Goal: Purchase product/service

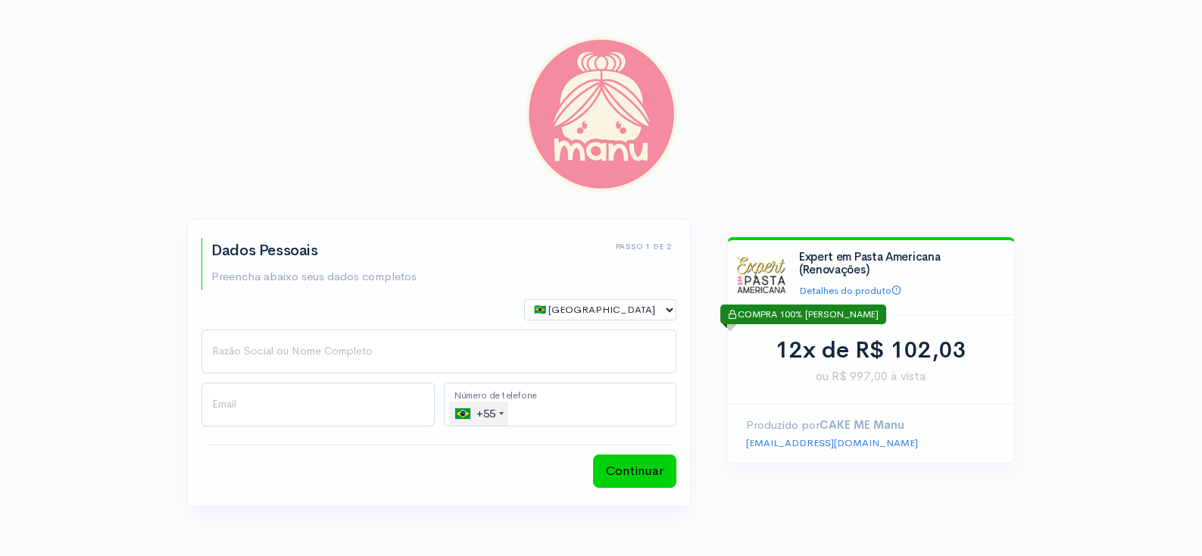
click at [1060, 265] on div "step 1 step 1 Passo 1 de 2 Dados Pessoais Preencha abaixo seus dados completos …" at bounding box center [601, 314] width 1202 height 629
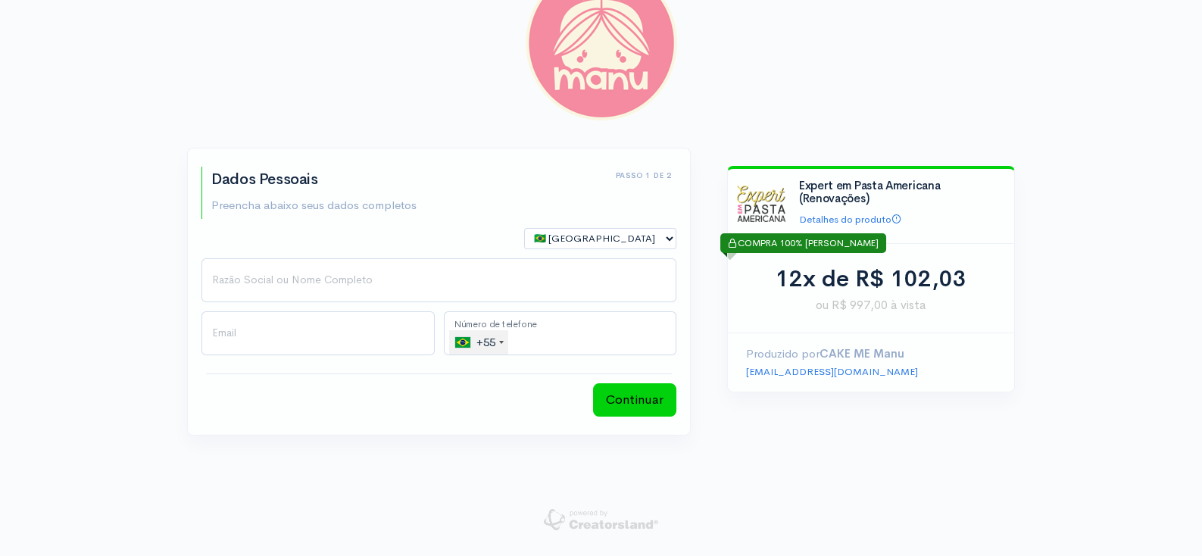
scroll to position [72, 0]
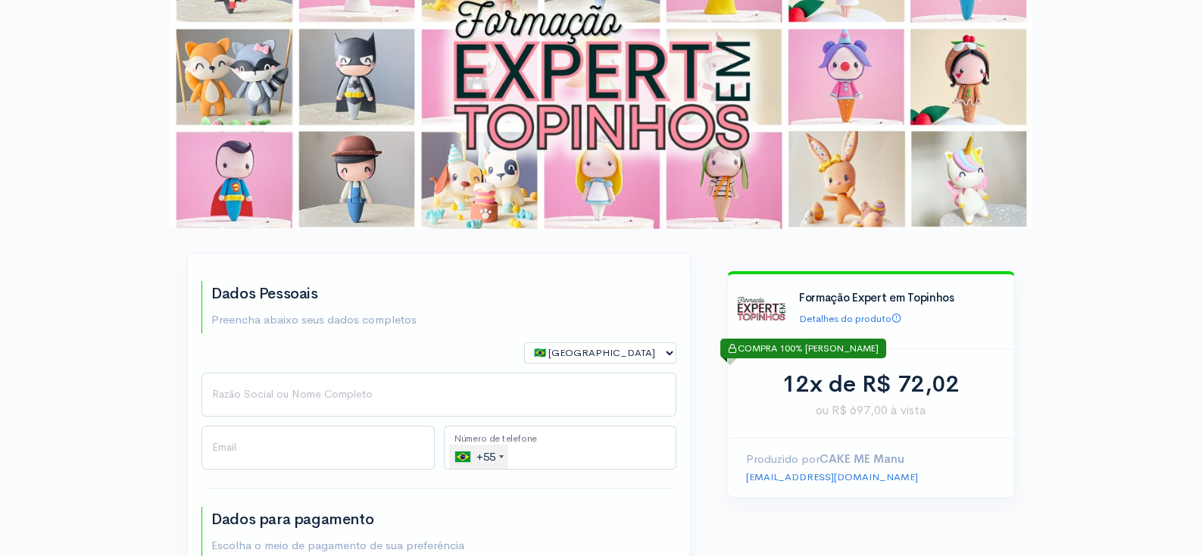
scroll to position [103, 0]
